Goal: Task Accomplishment & Management: Use online tool/utility

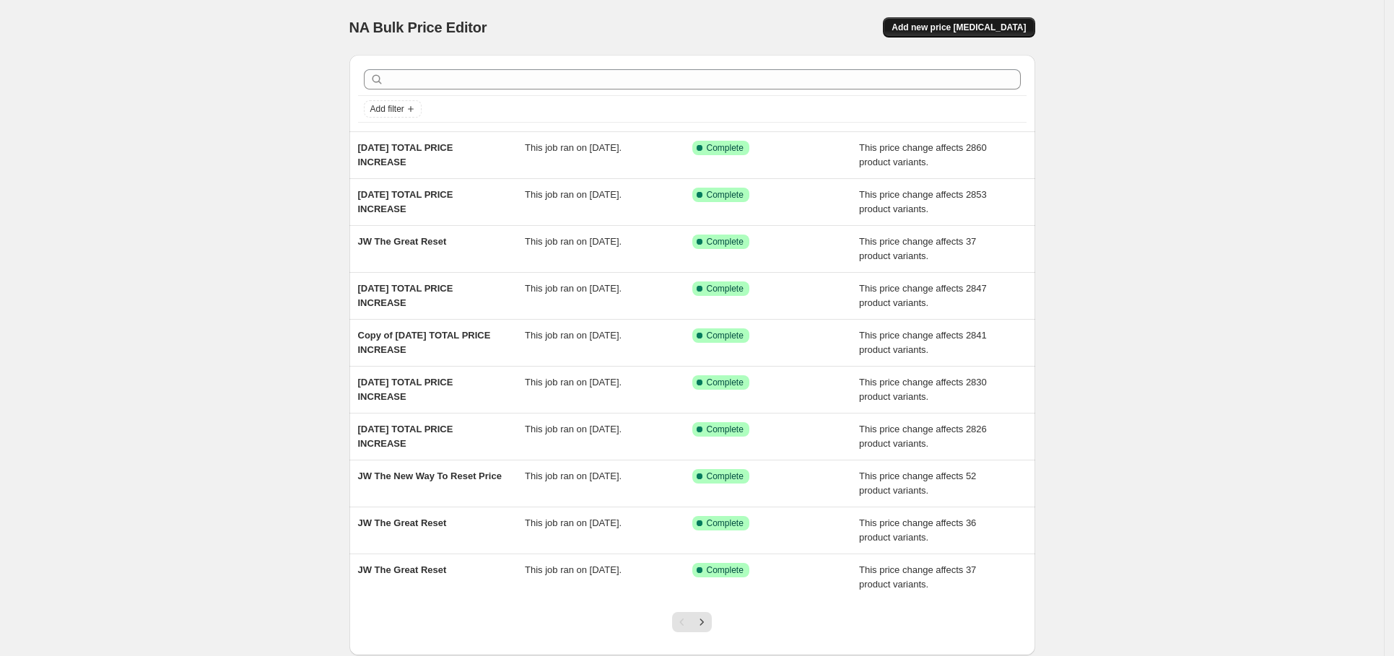
click at [992, 22] on span "Add new price [MEDICAL_DATA]" at bounding box center [958, 28] width 134 height 12
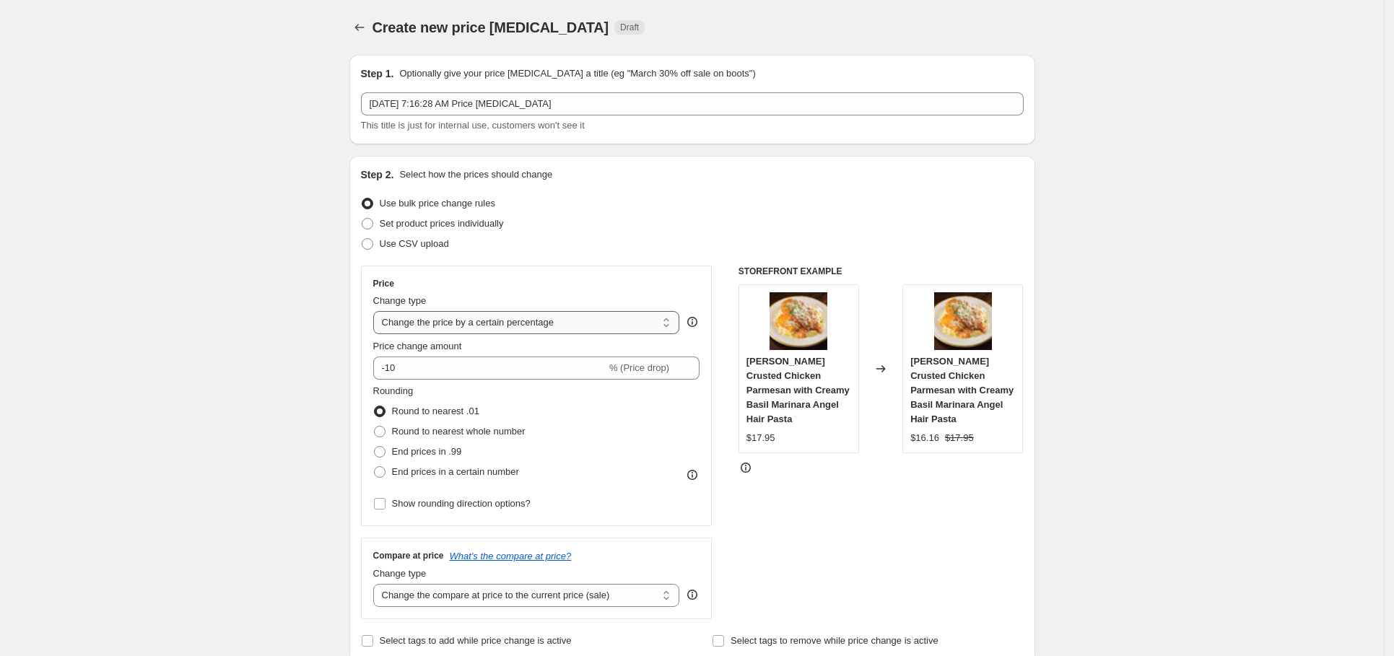
click at [489, 325] on select "Change the price to a certain amount Change the price by a certain amount Chang…" at bounding box center [526, 322] width 307 height 23
select select "to"
click at [377, 312] on select "Change the price to a certain amount Change the price by a certain amount Chang…" at bounding box center [526, 322] width 307 height 23
type input "80.00"
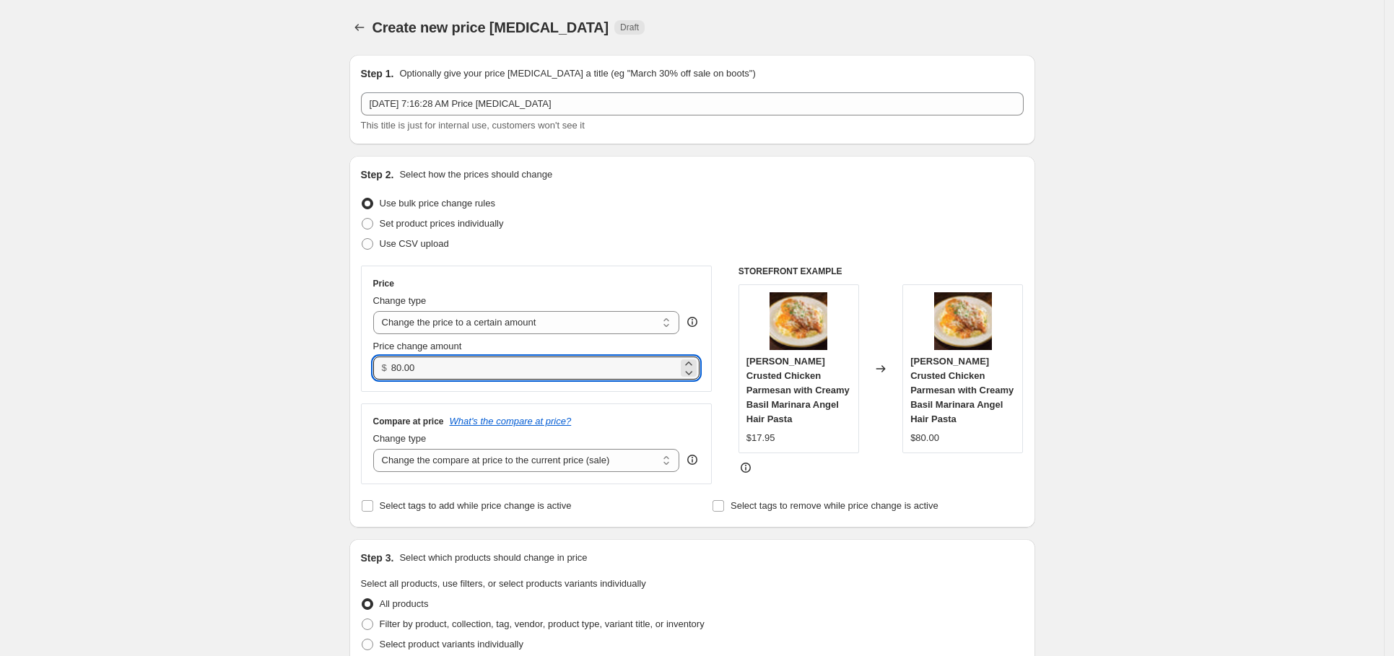
drag, startPoint x: 445, startPoint y: 370, endPoint x: 340, endPoint y: 359, distance: 105.9
click at [340, 359] on div "Create new price [MEDICAL_DATA]. This page is ready Create new price [MEDICAL_D…" at bounding box center [692, 656] width 720 height 1313
type input "0.00"
click at [598, 198] on div "Use bulk price change rules" at bounding box center [692, 203] width 663 height 20
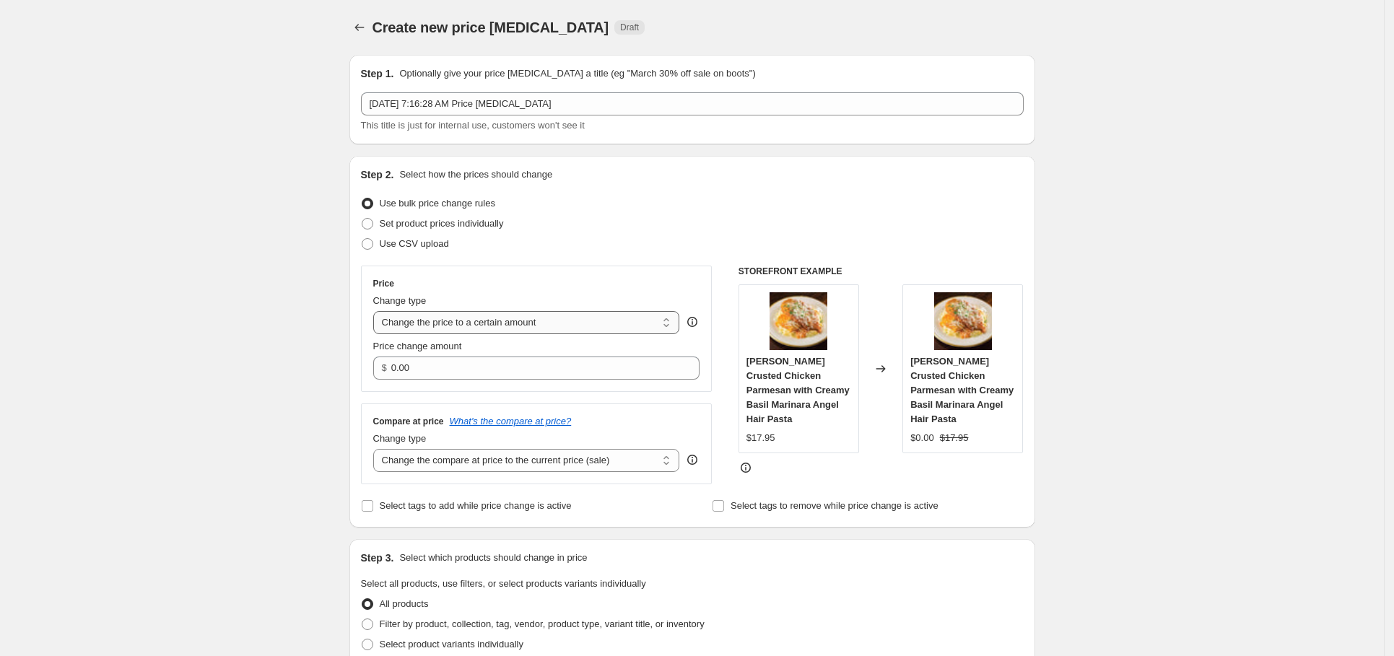
click at [616, 320] on select "Change the price to a certain amount Change the price by a certain amount Chang…" at bounding box center [526, 322] width 307 height 23
select select "by"
click at [377, 312] on select "Change the price to a certain amount Change the price by a certain amount Chang…" at bounding box center [526, 322] width 307 height 23
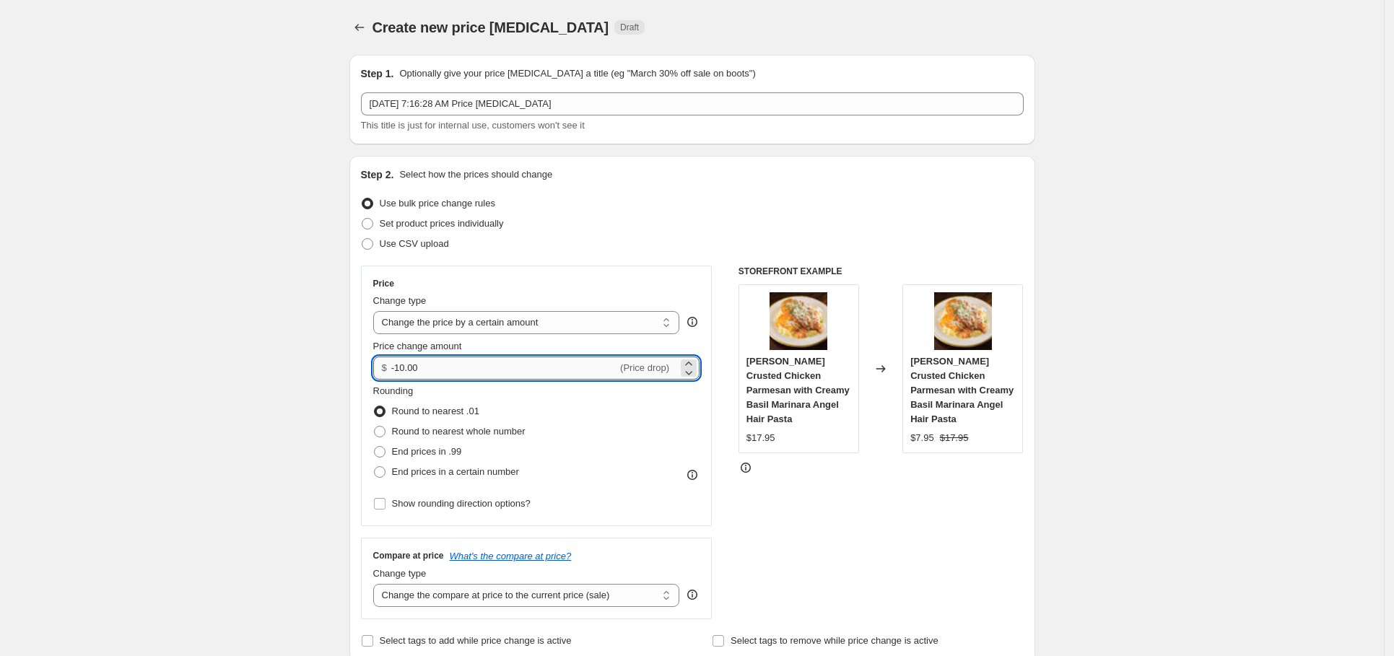
drag, startPoint x: 417, startPoint y: 370, endPoint x: 403, endPoint y: 365, distance: 15.1
click at [403, 364] on input "-10.00" at bounding box center [504, 368] width 226 height 23
click at [408, 368] on input "-10.00" at bounding box center [504, 368] width 226 height 23
type input "-1.00"
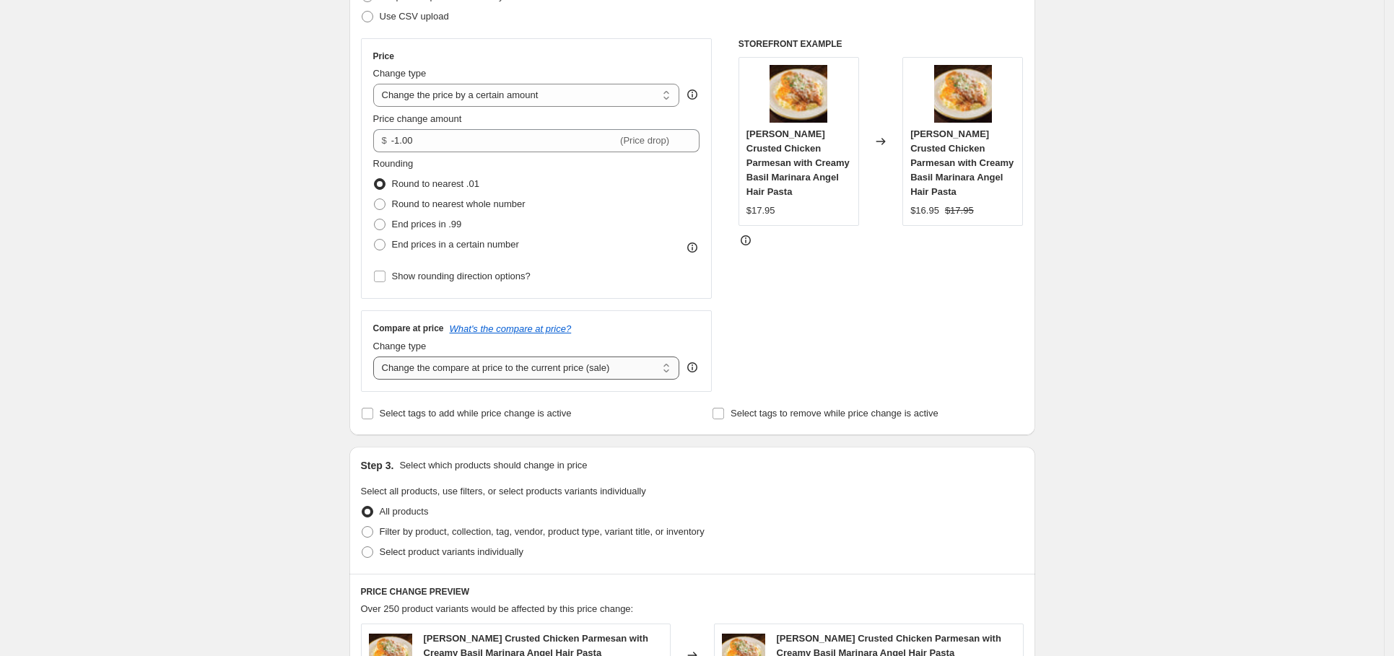
scroll to position [229, 0]
click at [468, 374] on select "Change the compare at price to the current price (sale) Change the compare at p…" at bounding box center [526, 366] width 307 height 23
select select "no_change"
click at [377, 357] on select "Change the compare at price to the current price (sale) Change the compare at p…" at bounding box center [526, 366] width 307 height 23
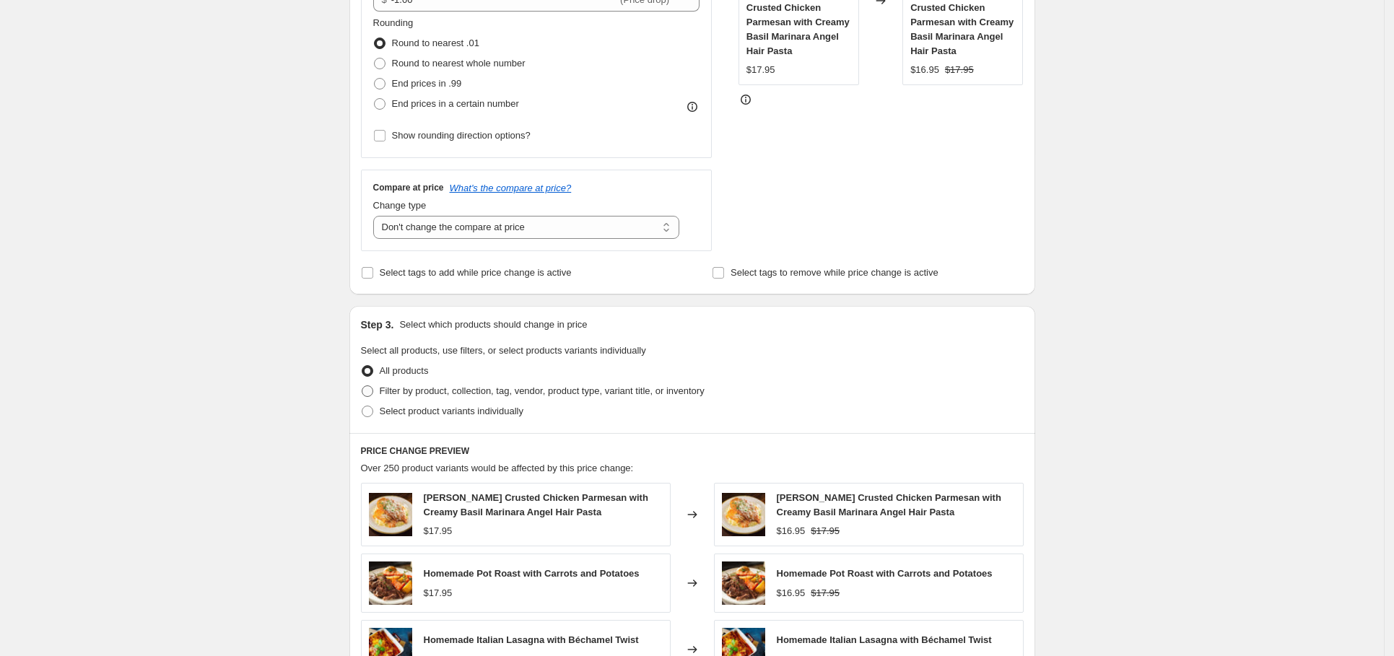
scroll to position [374, 0]
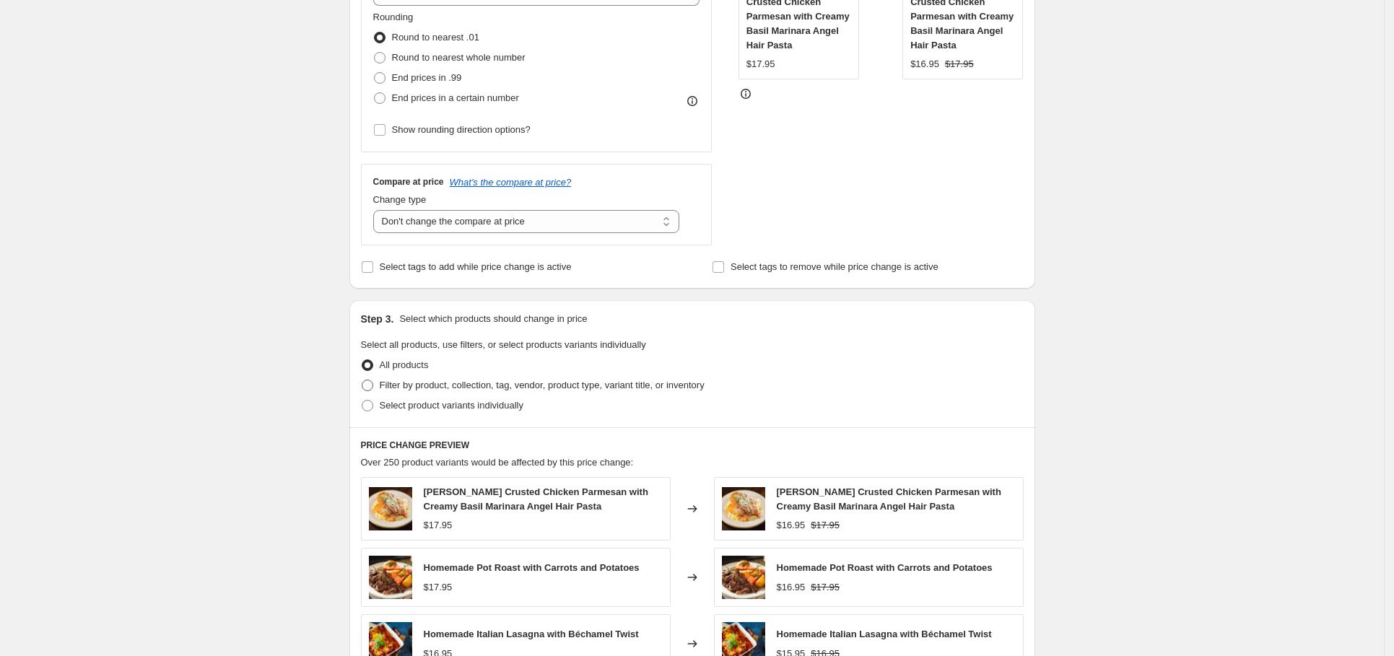
click at [444, 385] on span "Filter by product, collection, tag, vendor, product type, variant title, or inv…" at bounding box center [542, 385] width 325 height 11
click at [362, 380] on input "Filter by product, collection, tag, vendor, product type, variant title, or inv…" at bounding box center [362, 380] width 1 height 1
radio input "true"
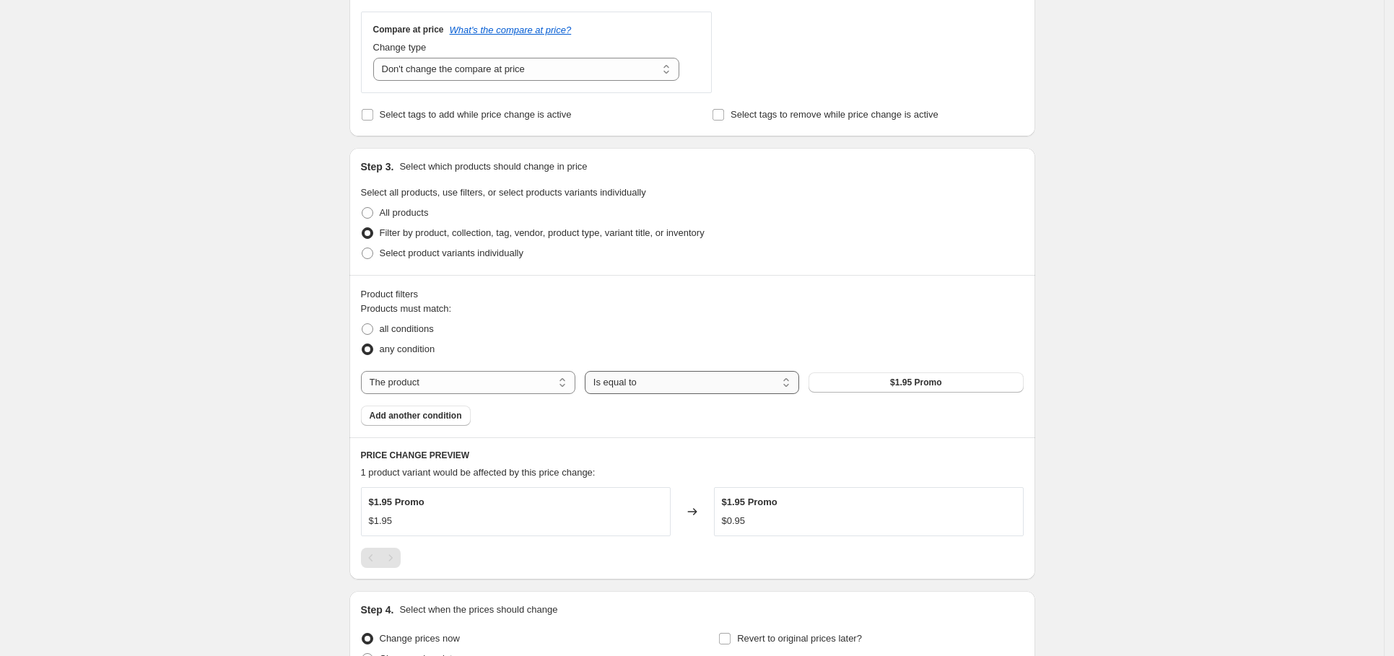
scroll to position [527, 0]
click at [935, 388] on span "$1.95 Promo" at bounding box center [915, 382] width 51 height 12
click at [528, 382] on select "The product The product's collection The product's tag The product's vendor The…" at bounding box center [468, 381] width 214 height 23
select select "collection"
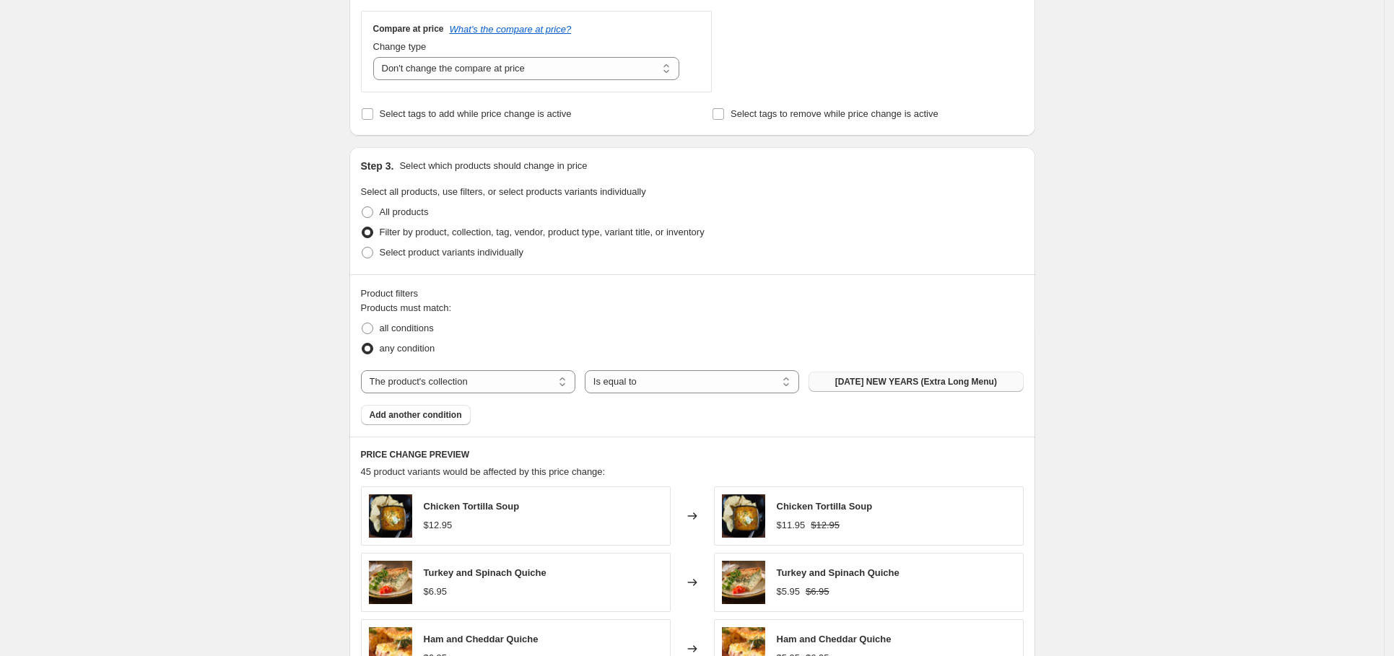
click at [927, 380] on span "[DATE] NEW YEARS (Extra Long Menu)" at bounding box center [916, 382] width 162 height 12
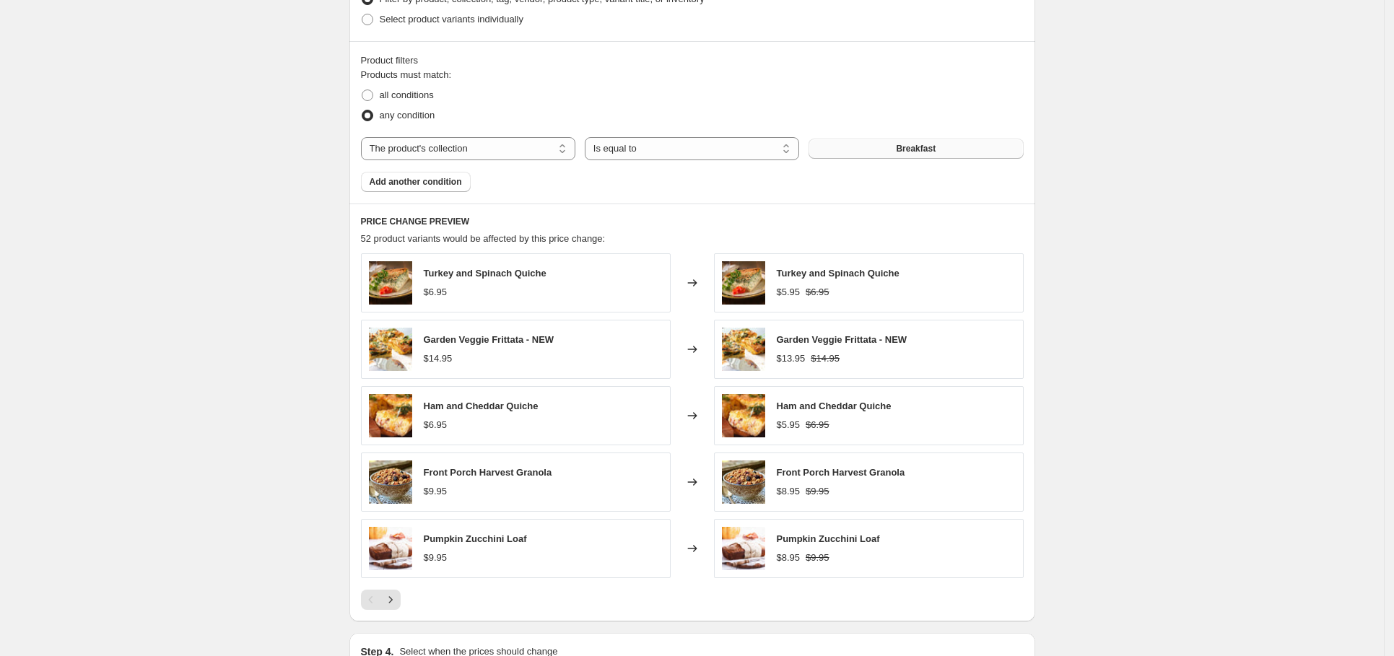
scroll to position [761, 0]
click at [432, 179] on span "Add another condition" at bounding box center [416, 181] width 92 height 12
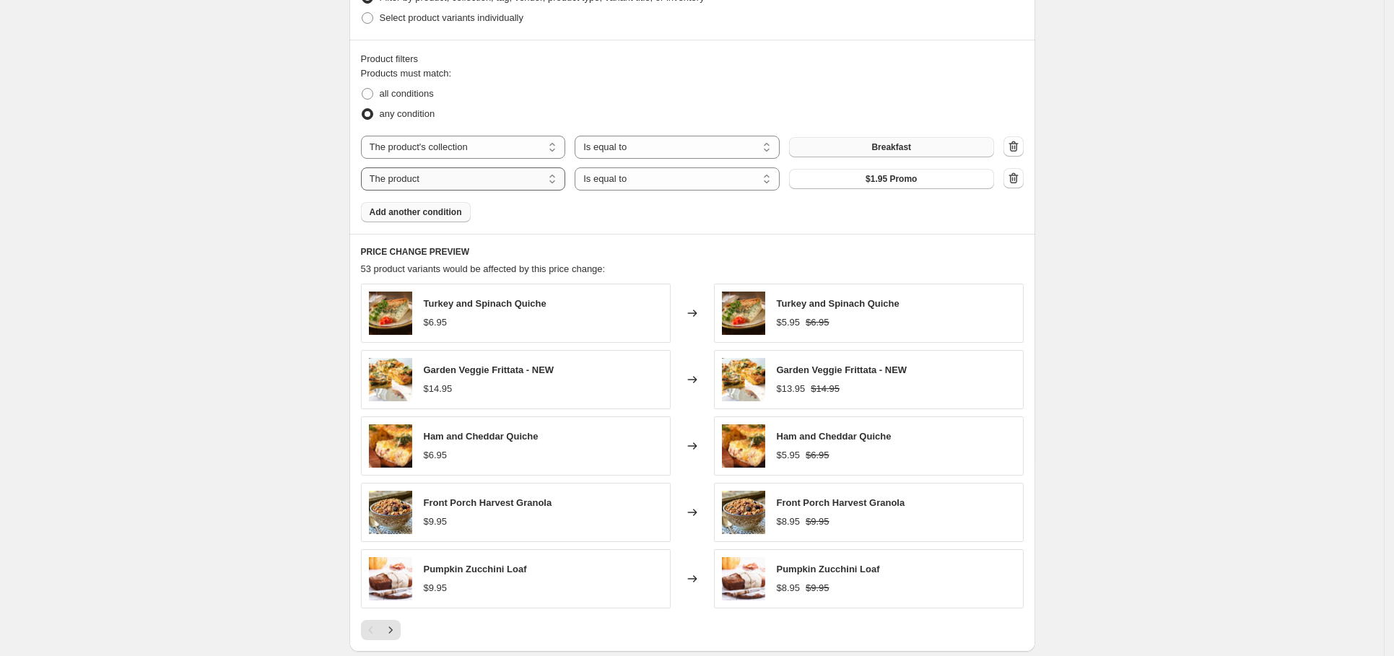
click at [484, 174] on select "The product The product's collection The product's tag The product's vendor The…" at bounding box center [463, 178] width 205 height 23
select select "tag"
click at [886, 177] on button "1.06" at bounding box center [891, 179] width 205 height 20
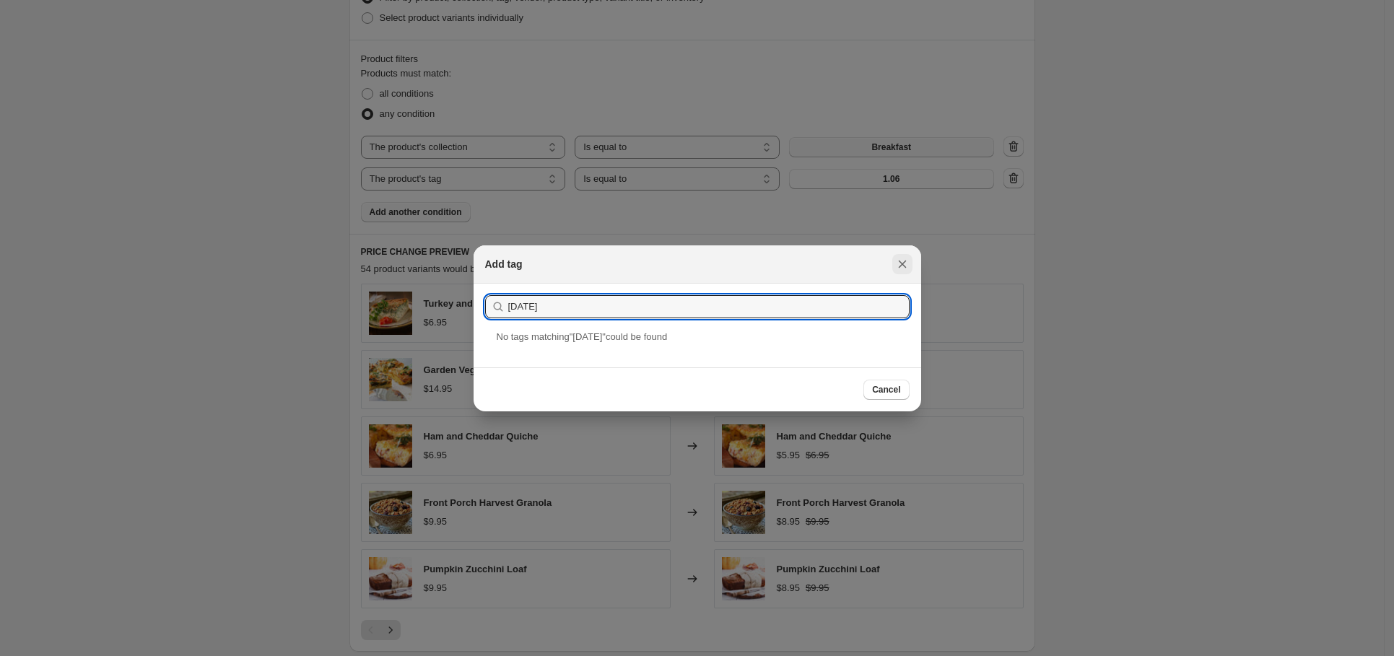
type input "[DATE]"
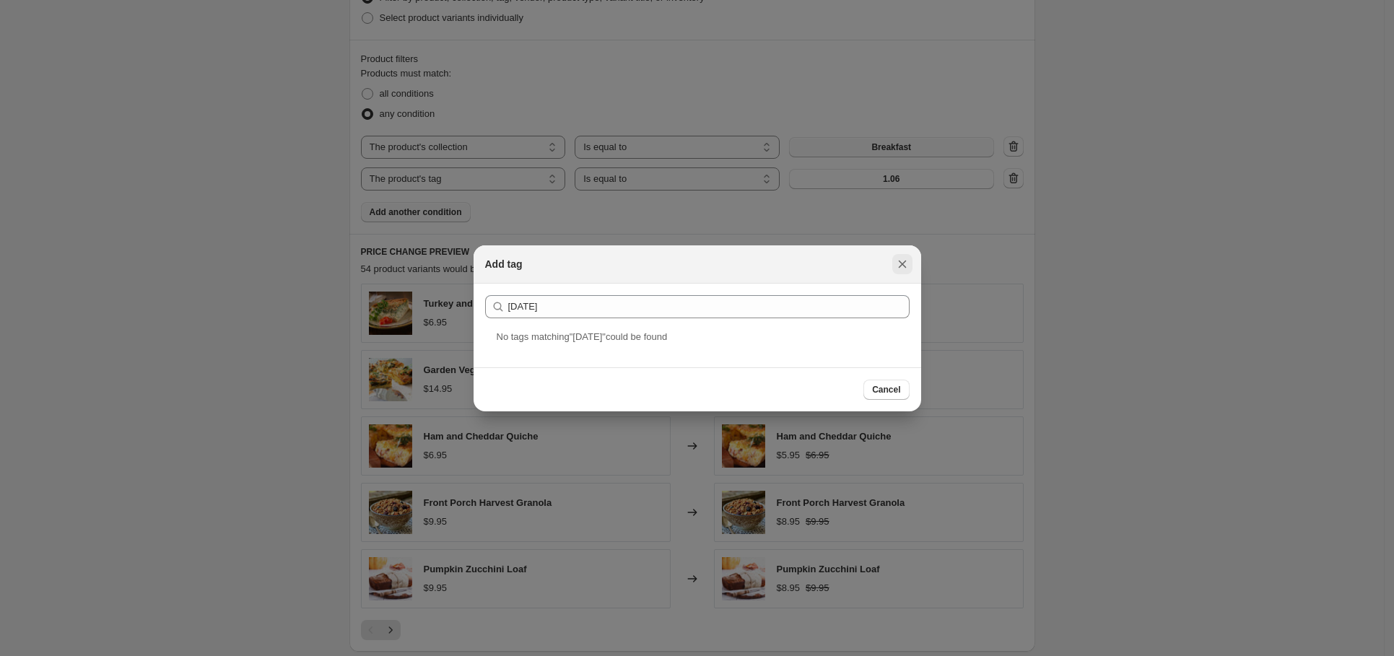
click at [907, 263] on icon "Close" at bounding box center [902, 264] width 14 height 14
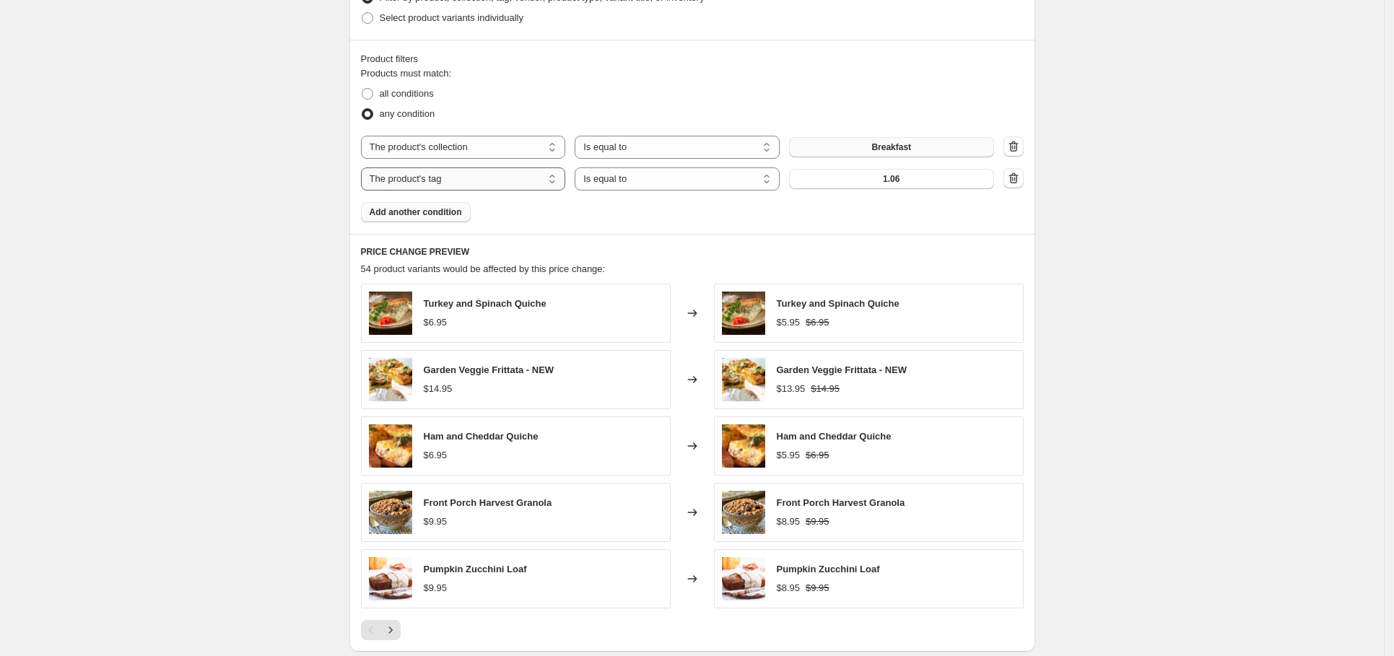
click at [528, 181] on select "The product The product's collection The product's tag The product's vendor The…" at bounding box center [463, 178] width 205 height 23
select select "product_type"
click at [907, 182] on button "0" at bounding box center [891, 179] width 205 height 20
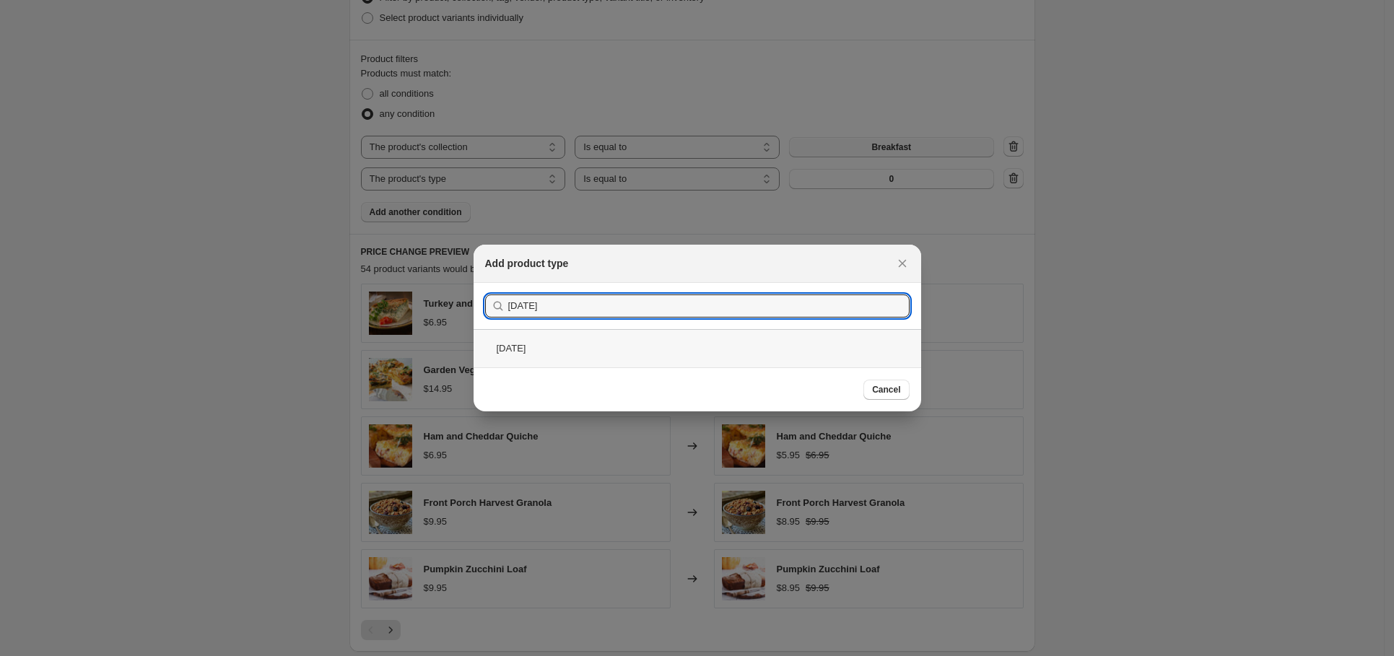
type input "[DATE]"
click at [561, 338] on div "[DATE]" at bounding box center [696, 348] width 447 height 38
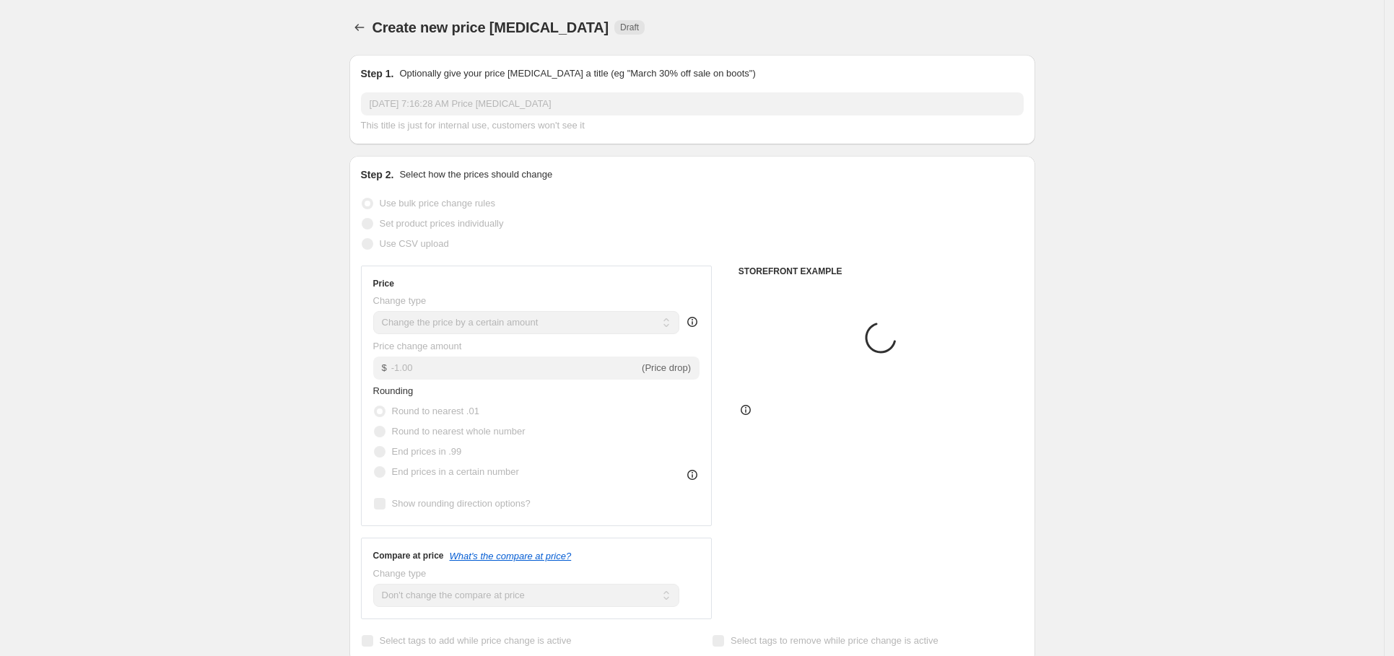
scroll to position [761, 0]
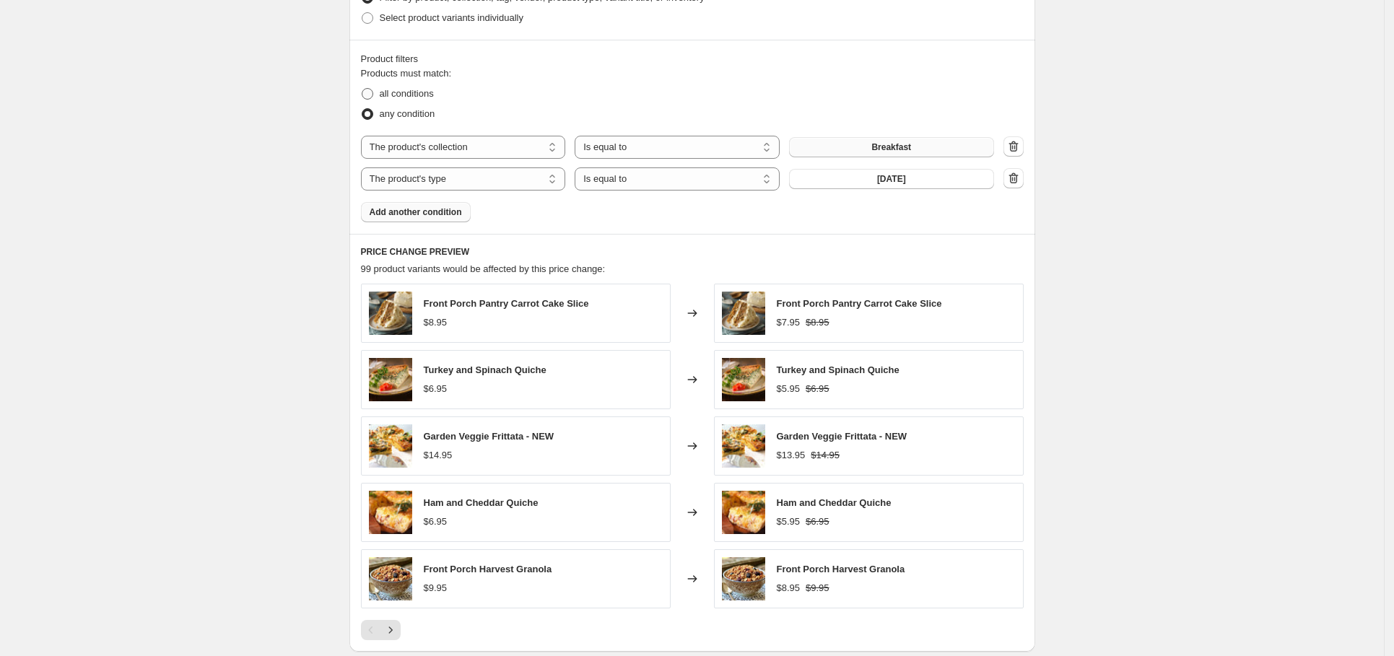
click at [433, 97] on span "all conditions" at bounding box center [407, 93] width 54 height 11
click at [362, 89] on input "all conditions" at bounding box center [362, 88] width 1 height 1
radio input "true"
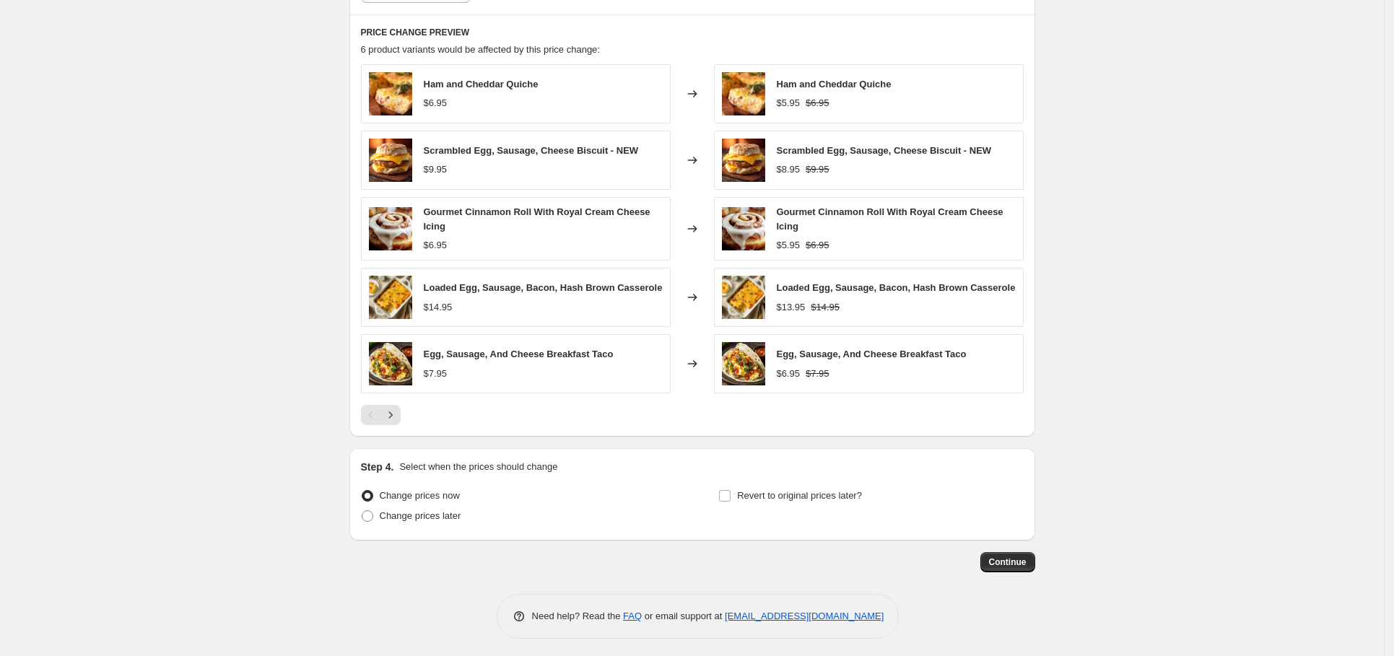
scroll to position [982, 0]
click at [759, 498] on span "Revert to original prices later?" at bounding box center [799, 494] width 125 height 11
click at [730, 498] on input "Revert to original prices later?" at bounding box center [725, 495] width 12 height 12
checkbox input "true"
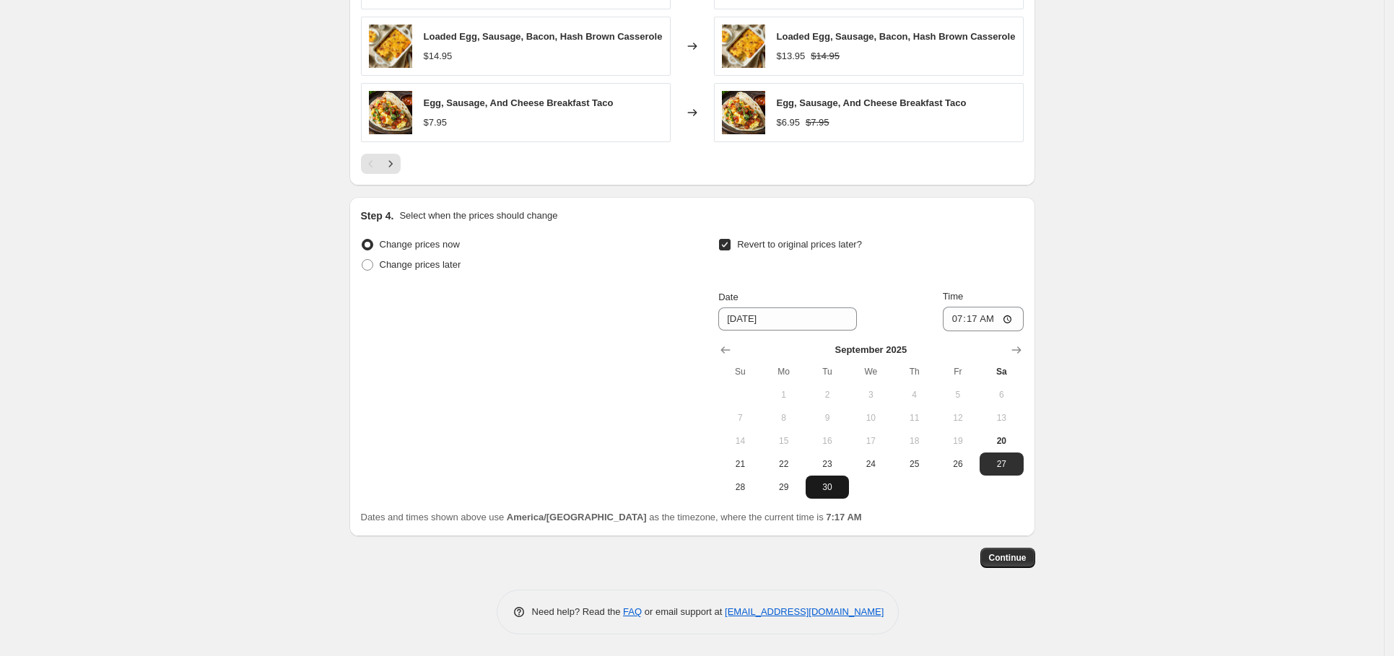
scroll to position [1241, 0]
click at [746, 465] on span "21" at bounding box center [740, 464] width 32 height 12
type input "[DATE]"
click at [1019, 557] on span "Continue" at bounding box center [1008, 558] width 38 height 12
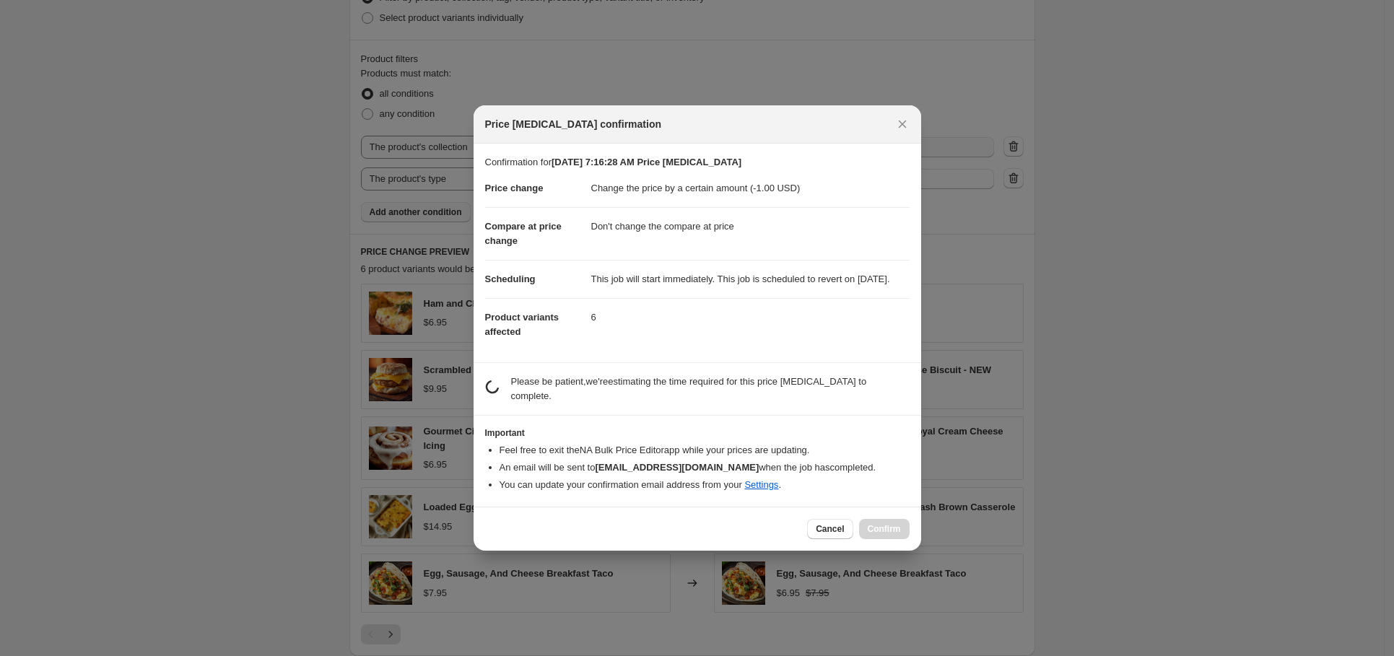
scroll to position [0, 0]
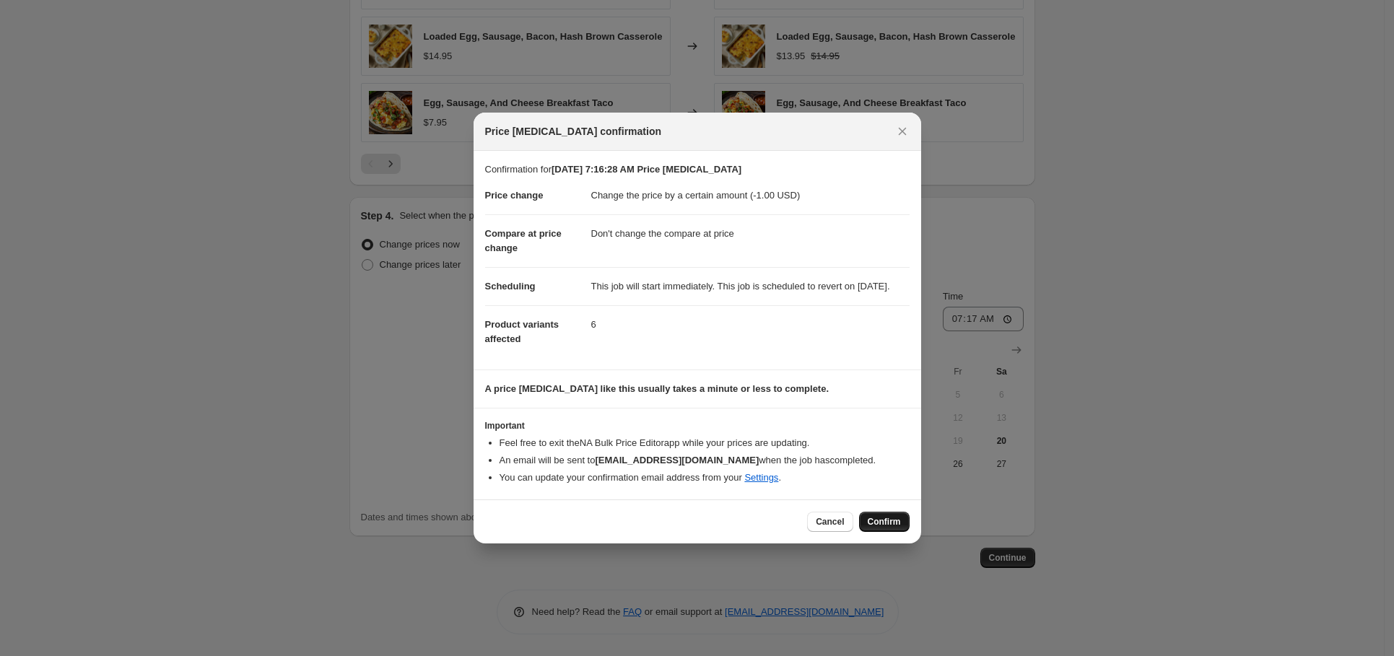
click at [873, 528] on span "Confirm" at bounding box center [883, 522] width 33 height 12
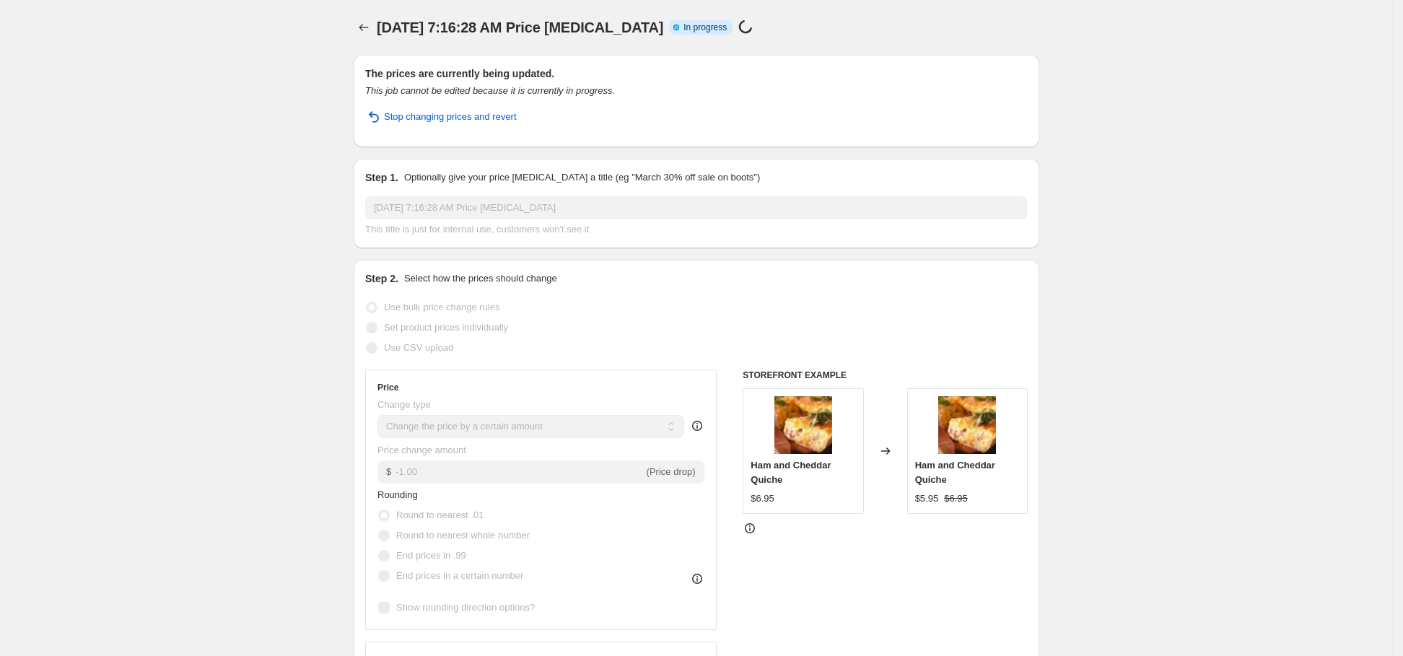
select select "by"
select select "no_change"
select select "collection"
select select "product_type"
